Goal: Task Accomplishment & Management: Complete application form

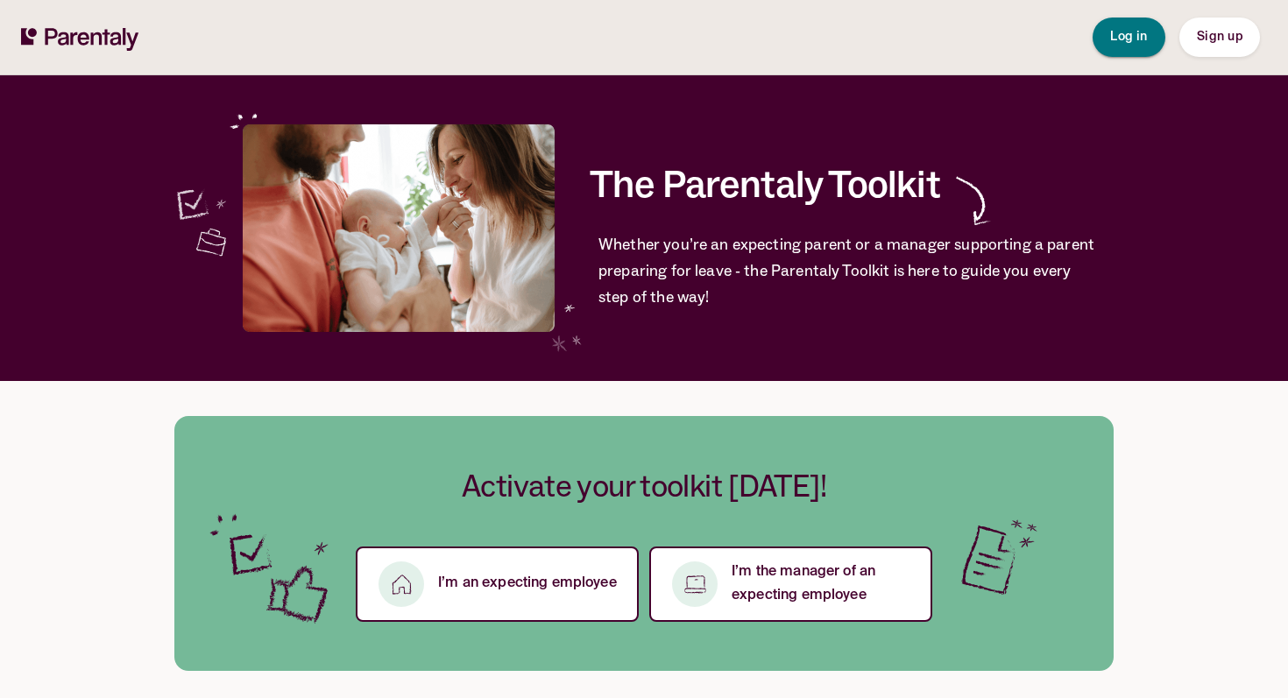
click at [1130, 43] on span "Log in" at bounding box center [1129, 37] width 38 height 12
